Goal: Book appointment/travel/reservation

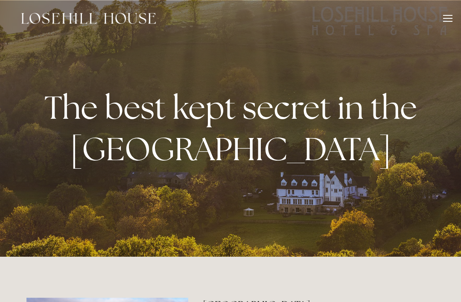
click at [441, 17] on div "Rooms Rooms Your Stay Book a stay Offers Spa About" at bounding box center [231, 18] width 444 height 37
click at [449, 20] on div at bounding box center [448, 19] width 9 height 9
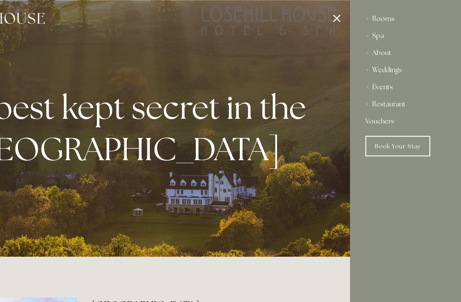
click at [381, 20] on div "Rooms" at bounding box center [406, 18] width 80 height 17
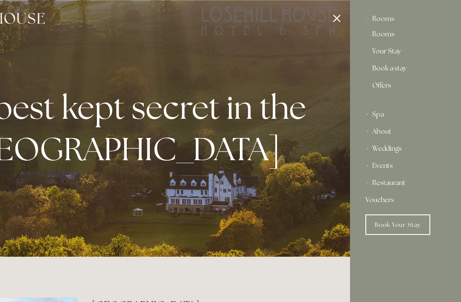
click at [379, 86] on link "Offers" at bounding box center [406, 89] width 67 height 14
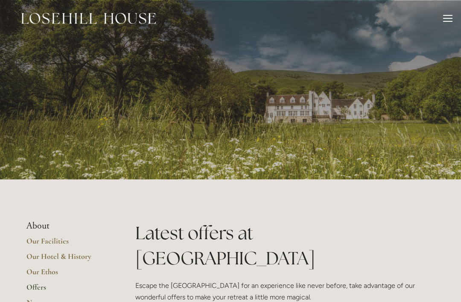
click at [447, 19] on div at bounding box center [448, 19] width 9 height 9
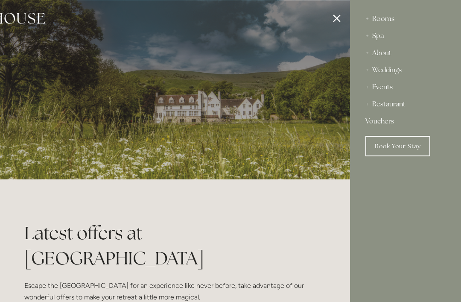
click at [384, 21] on div "Rooms" at bounding box center [406, 18] width 80 height 17
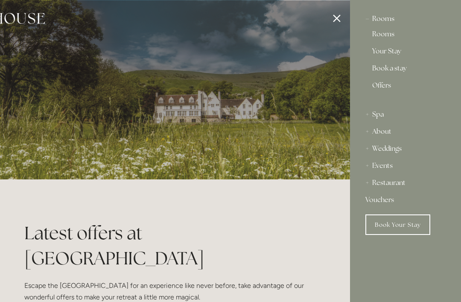
click at [384, 22] on div "Rooms" at bounding box center [406, 18] width 80 height 17
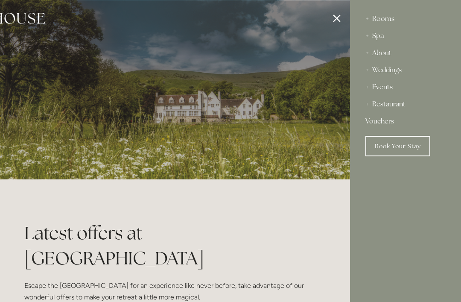
click at [413, 8] on html "Rooms Rooms Your Stay Book a stay Offers Spa Spa About" at bounding box center [230, 4] width 461 height 8
click at [414, 144] on link "Book Your Stay" at bounding box center [398, 146] width 65 height 21
